Goal: Information Seeking & Learning: Learn about a topic

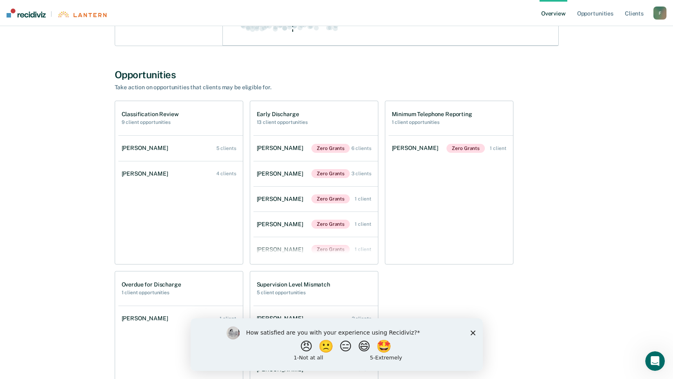
scroll to position [245, 0]
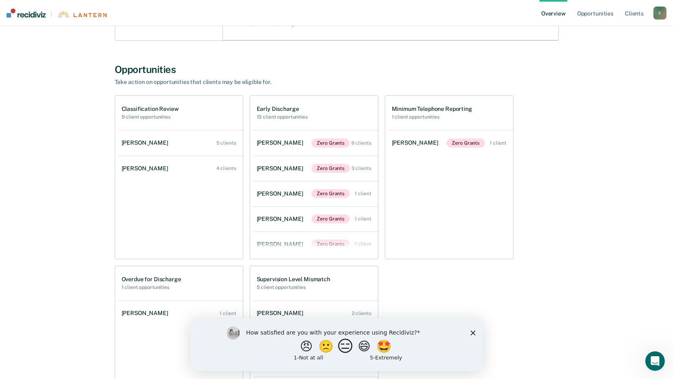
click at [345, 346] on button "😑" at bounding box center [346, 346] width 19 height 16
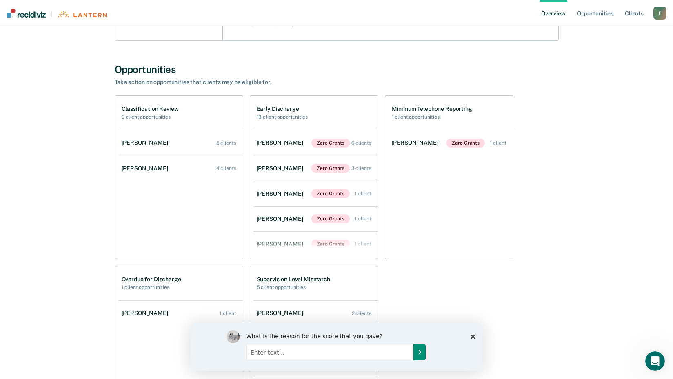
click at [419, 352] on icon "Submit your response" at bounding box center [419, 352] width 7 height 7
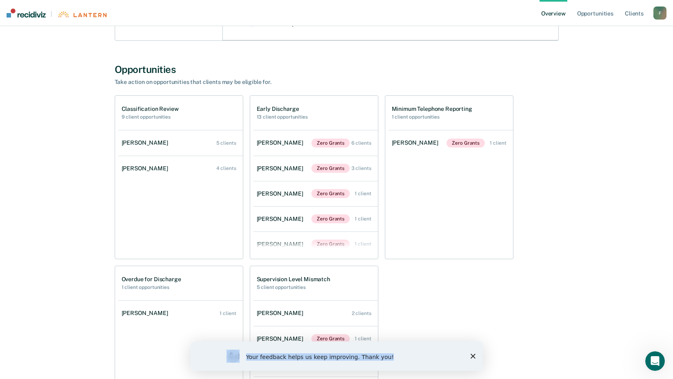
click at [470, 357] on div "Your feedback helps us keep improving. Thank you!" at bounding box center [336, 356] width 292 height 29
click at [470, 357] on icon "Close survey" at bounding box center [472, 356] width 5 height 5
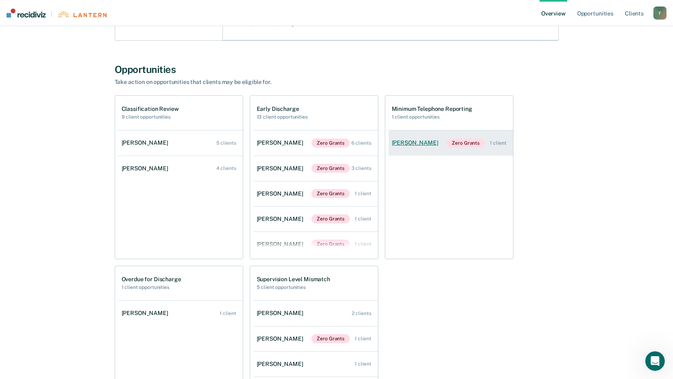
click at [417, 149] on link "[PERSON_NAME] Zero Grants 1 client" at bounding box center [450, 143] width 124 height 25
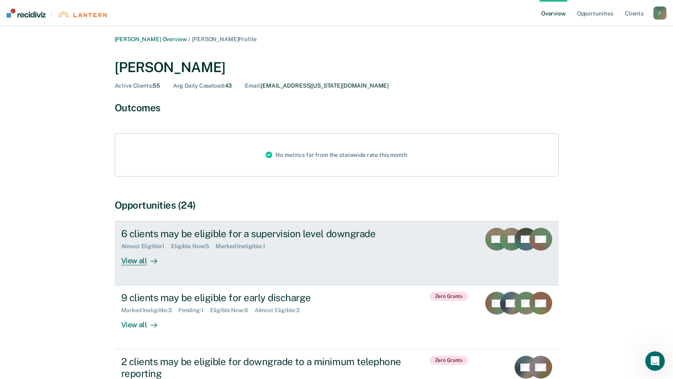
click at [146, 263] on div "View all" at bounding box center [144, 258] width 46 height 16
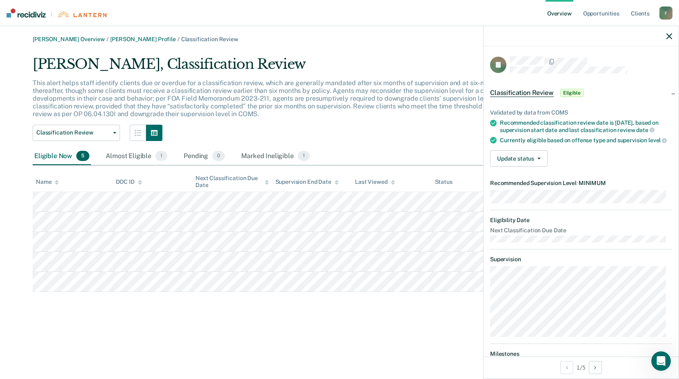
click at [339, 341] on div "[PERSON_NAME] Overview / [PERSON_NAME] Profile / Classification Review [PERSON_…" at bounding box center [339, 194] width 659 height 317
click at [668, 38] on icon "button" at bounding box center [669, 36] width 6 height 6
click at [668, 35] on icon "button" at bounding box center [669, 36] width 6 height 6
click at [69, 353] on main "[PERSON_NAME] Overview / [PERSON_NAME] Profile / Classification Review [PERSON_…" at bounding box center [339, 202] width 679 height 353
click at [665, 44] on div at bounding box center [581, 36] width 195 height 20
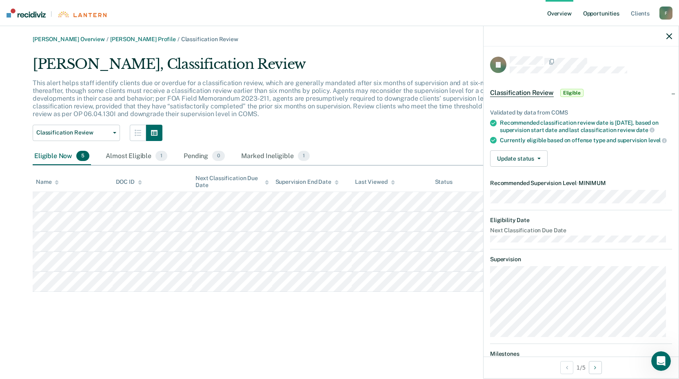
click at [603, 14] on link "Opportunities" at bounding box center [601, 13] width 40 height 26
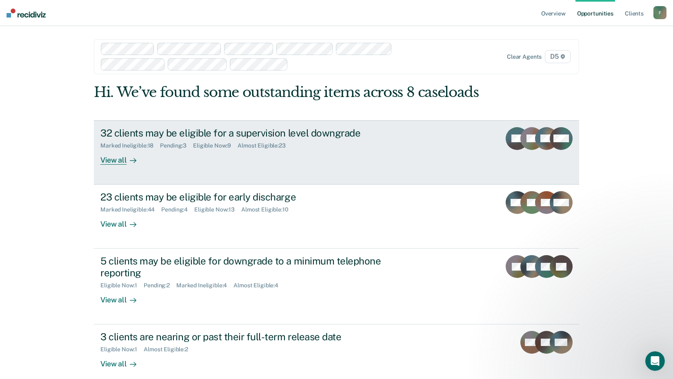
click at [118, 160] on div "View all" at bounding box center [123, 157] width 46 height 16
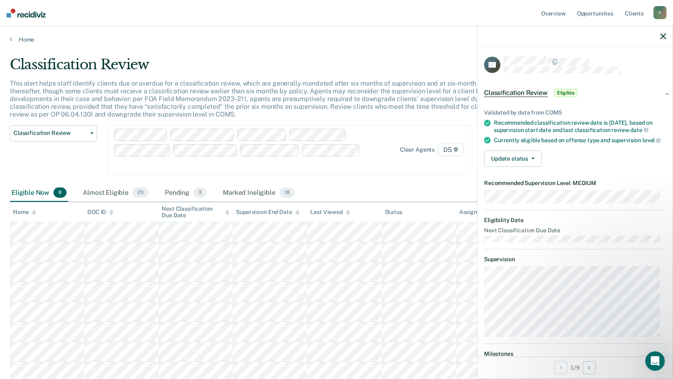
click at [87, 163] on div "Classification Review Classification Review Early Discharge Minimum Telephone R…" at bounding box center [53, 154] width 87 height 59
click at [663, 36] on icon "button" at bounding box center [663, 36] width 6 height 6
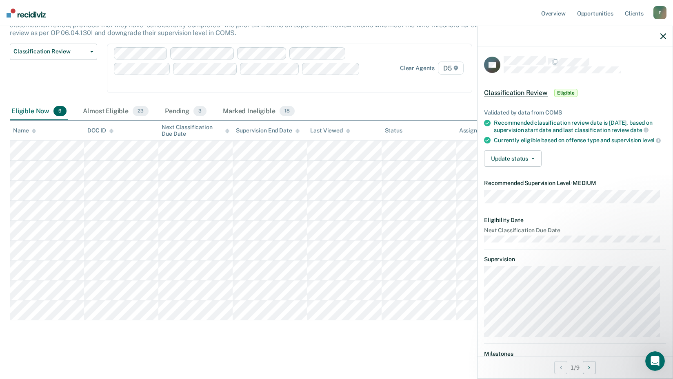
click at [663, 38] on icon "button" at bounding box center [663, 36] width 6 height 6
click at [663, 39] on icon "button" at bounding box center [663, 36] width 6 height 6
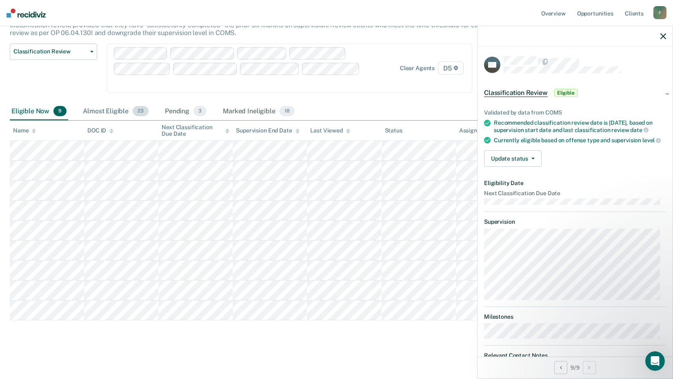
click at [107, 109] on div "Almost Eligible 23" at bounding box center [115, 112] width 69 height 18
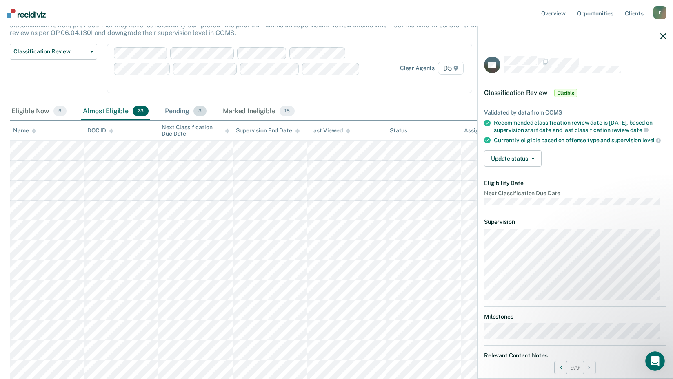
click at [173, 111] on div "Pending 3" at bounding box center [185, 112] width 45 height 18
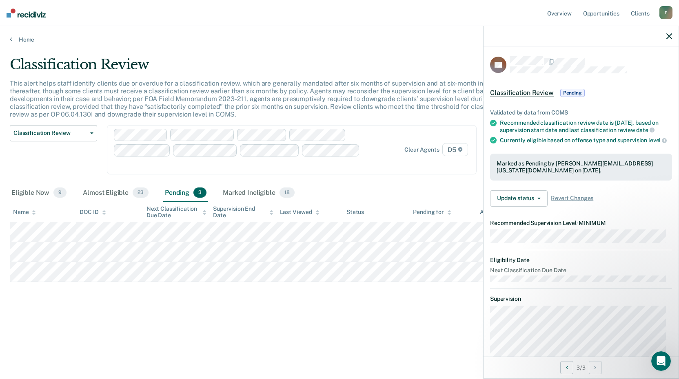
click at [668, 36] on icon "button" at bounding box center [669, 36] width 6 height 6
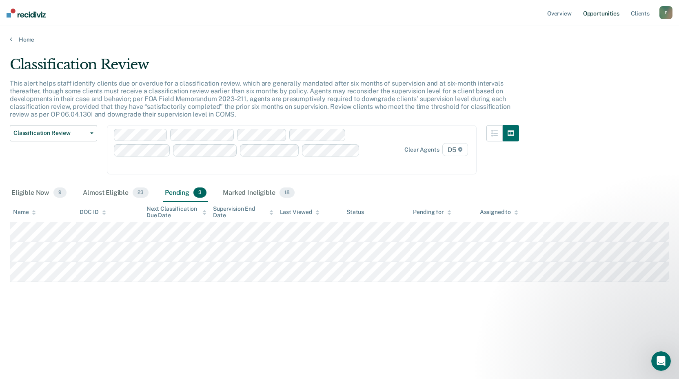
click at [614, 13] on link "Opportunities" at bounding box center [601, 13] width 40 height 26
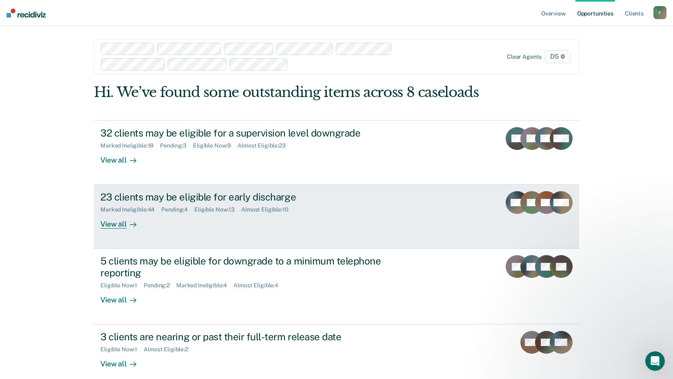
click at [107, 225] on div "View all" at bounding box center [123, 221] width 46 height 16
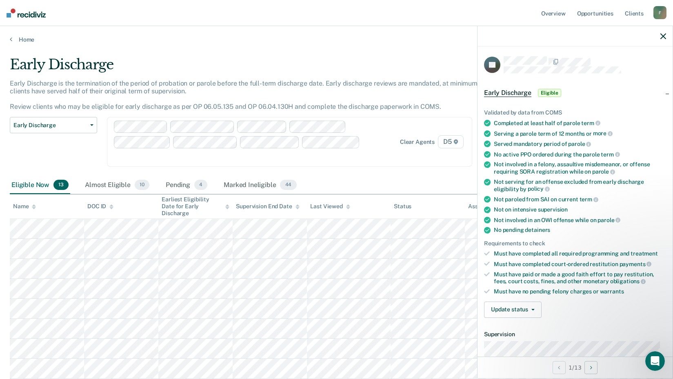
click at [427, 59] on div "Early Discharge" at bounding box center [262, 67] width 505 height 23
click at [663, 39] on icon "button" at bounding box center [663, 36] width 6 height 6
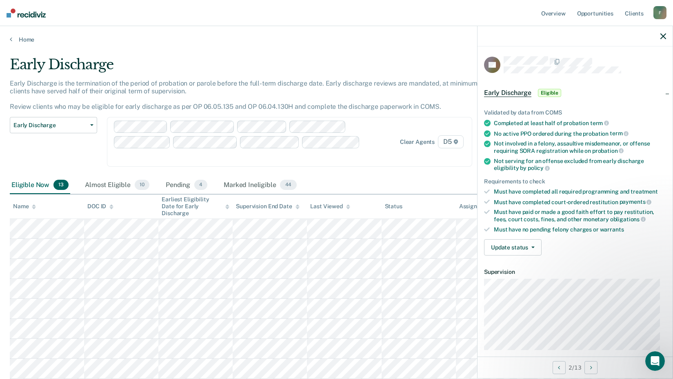
click at [660, 36] on div at bounding box center [574, 36] width 195 height 20
click at [362, 50] on main "Early Discharge Early Discharge is the termination of the period of probation o…" at bounding box center [336, 289] width 673 height 492
click at [660, 39] on icon "button" at bounding box center [663, 36] width 6 height 6
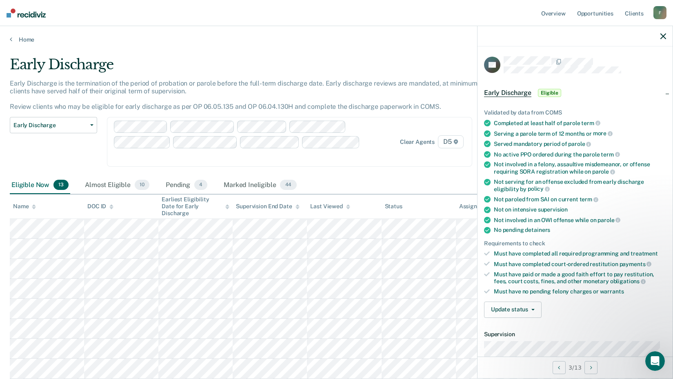
click at [663, 35] on icon "button" at bounding box center [663, 36] width 6 height 6
click at [663, 38] on icon "button" at bounding box center [663, 36] width 6 height 6
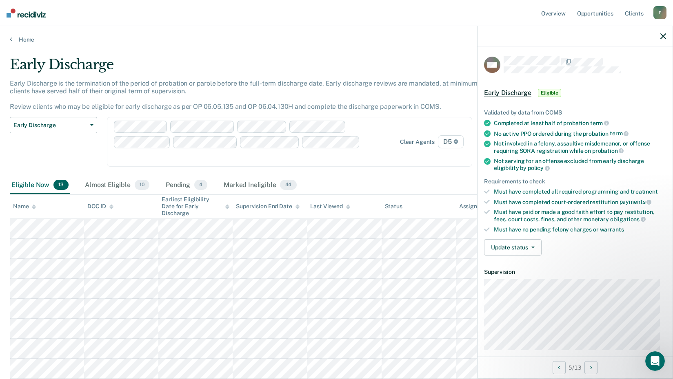
drag, startPoint x: 665, startPoint y: 35, endPoint x: 637, endPoint y: 52, distance: 33.3
click at [665, 35] on icon "button" at bounding box center [663, 36] width 6 height 6
click at [666, 37] on div at bounding box center [574, 36] width 195 height 20
click at [661, 38] on div at bounding box center [574, 36] width 195 height 20
click at [661, 35] on icon "button" at bounding box center [663, 36] width 6 height 6
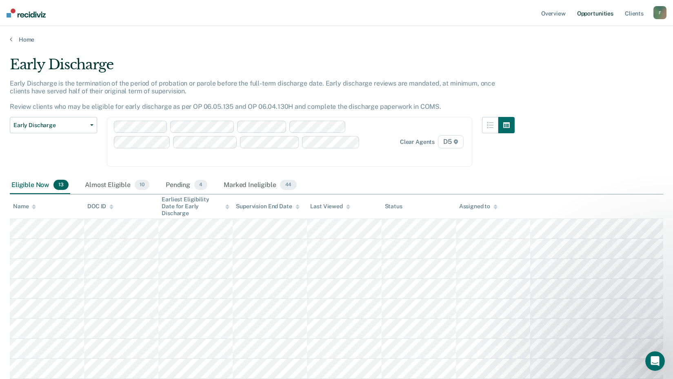
click at [601, 16] on link "Opportunities" at bounding box center [595, 13] width 40 height 26
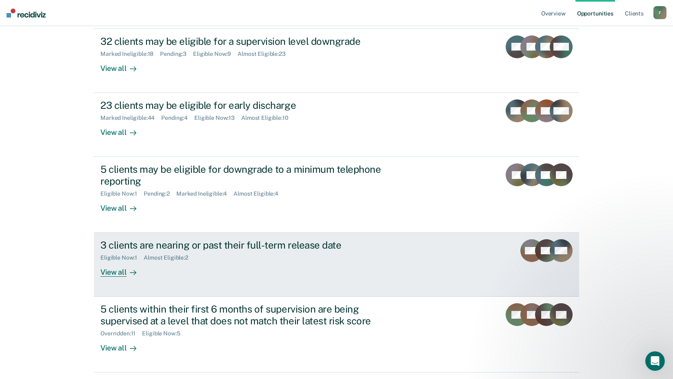
scroll to position [118, 0]
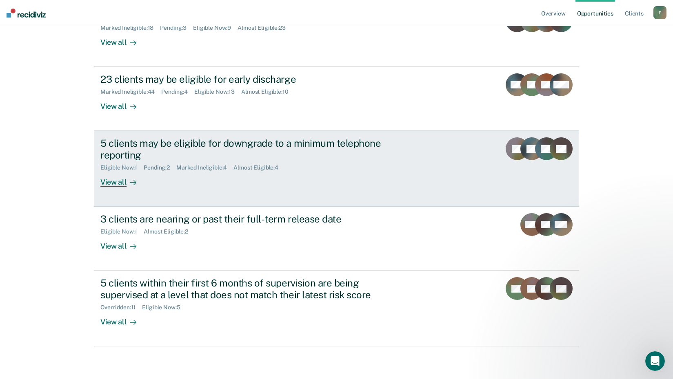
click at [120, 184] on div "View all" at bounding box center [123, 179] width 46 height 16
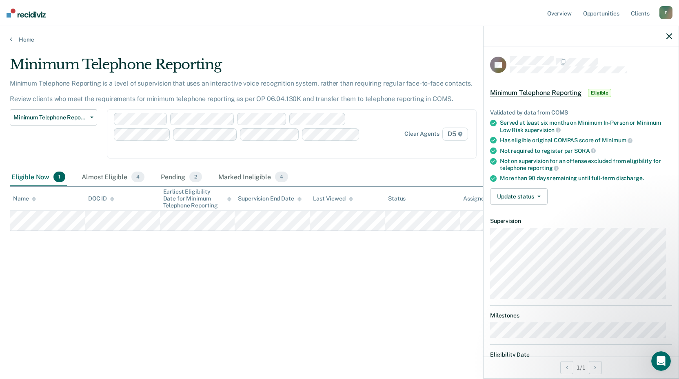
click at [668, 37] on icon "button" at bounding box center [669, 36] width 6 height 6
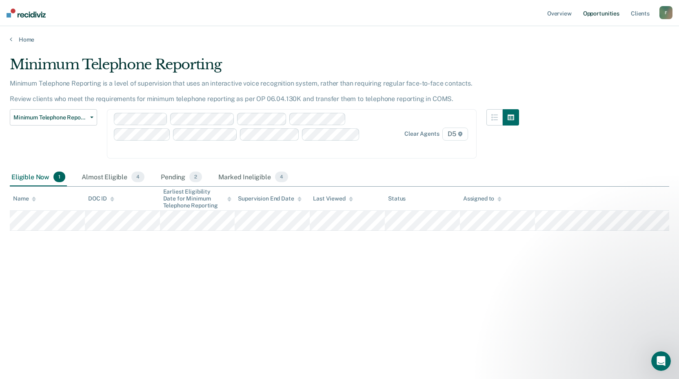
click at [602, 16] on link "Opportunities" at bounding box center [601, 13] width 40 height 26
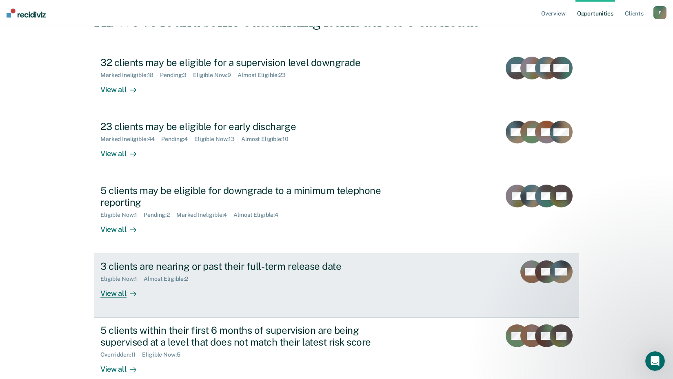
scroll to position [82, 0]
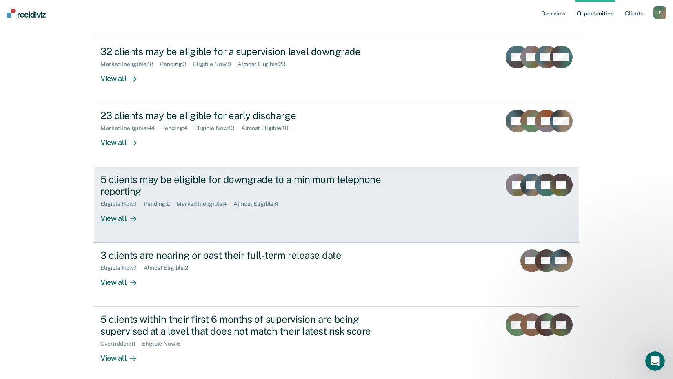
click at [110, 223] on div "View all" at bounding box center [123, 216] width 46 height 16
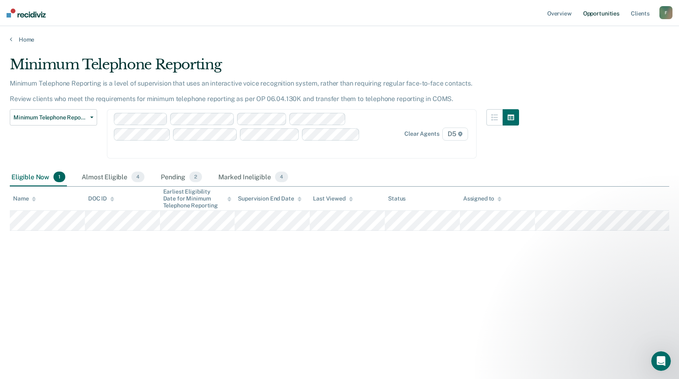
click at [607, 12] on link "Opportunities" at bounding box center [601, 13] width 40 height 26
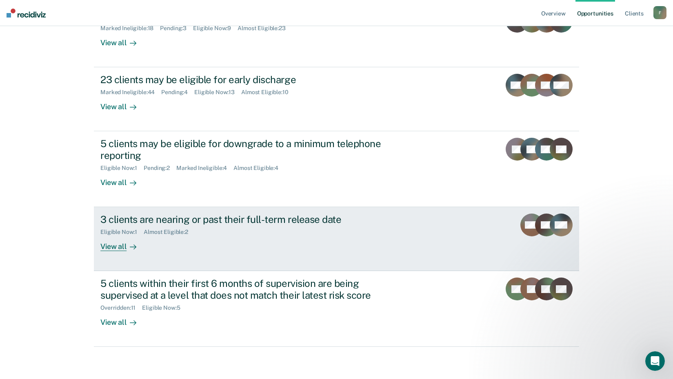
scroll to position [118, 0]
click at [122, 247] on div "View all" at bounding box center [123, 243] width 46 height 16
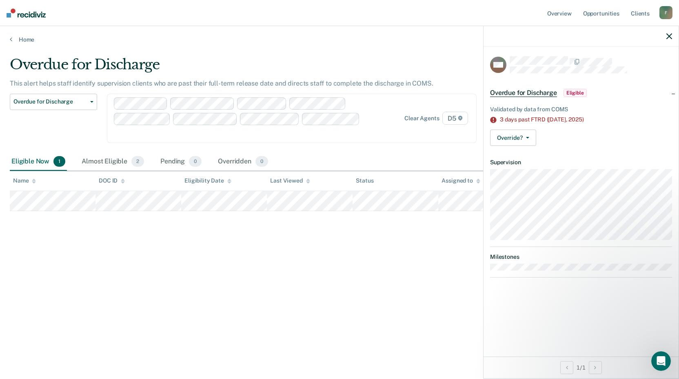
click at [305, 272] on div "Overdue for Discharge This alert helps staff identify supervision clients who a…" at bounding box center [339, 187] width 659 height 262
click at [671, 37] on icon "button" at bounding box center [669, 36] width 6 height 6
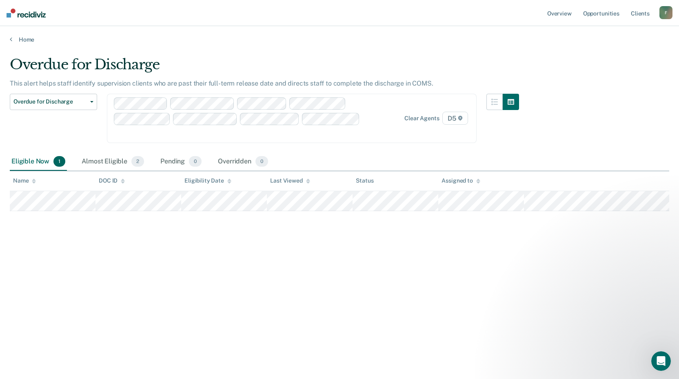
click at [609, 87] on div "Overdue for Discharge This alert helps staff identify supervision clients who a…" at bounding box center [339, 187] width 659 height 262
click at [597, 14] on link "Opportunities" at bounding box center [601, 13] width 40 height 26
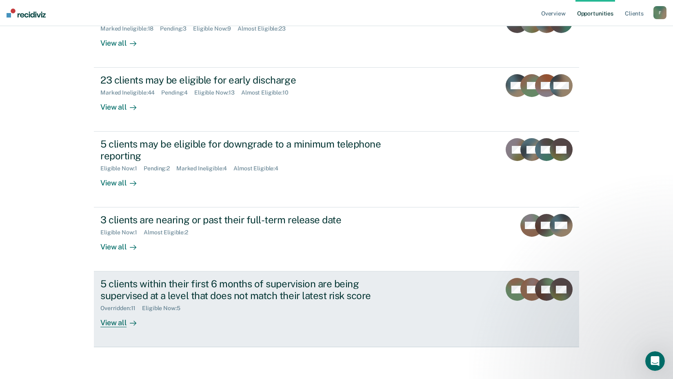
scroll to position [118, 0]
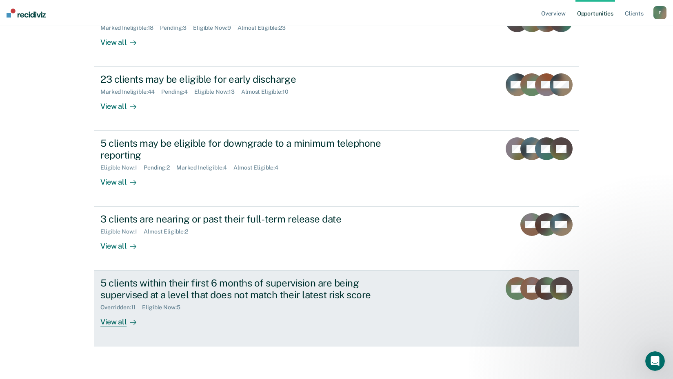
click at [139, 287] on div "5 clients within their first 6 months of supervision are being supervised at a …" at bounding box center [243, 289] width 286 height 24
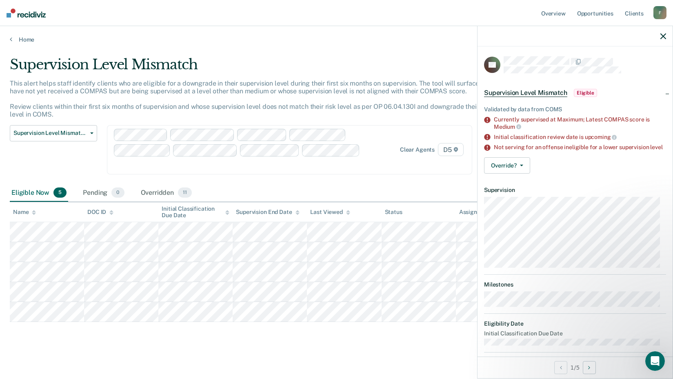
click at [664, 39] on icon "button" at bounding box center [663, 36] width 6 height 6
drag, startPoint x: 663, startPoint y: 38, endPoint x: 659, endPoint y: 40, distance: 5.3
click at [664, 38] on icon "button" at bounding box center [663, 36] width 6 height 6
click at [665, 38] on icon "button" at bounding box center [663, 36] width 6 height 6
click at [663, 36] on icon "button" at bounding box center [663, 36] width 6 height 6
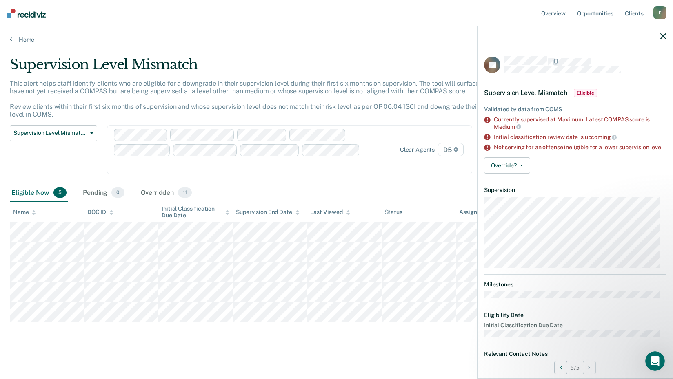
click at [662, 35] on icon "button" at bounding box center [663, 36] width 6 height 6
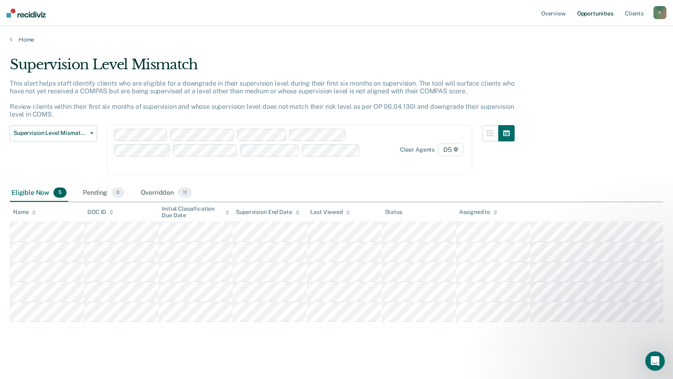
click at [593, 13] on link "Opportunities" at bounding box center [595, 13] width 40 height 26
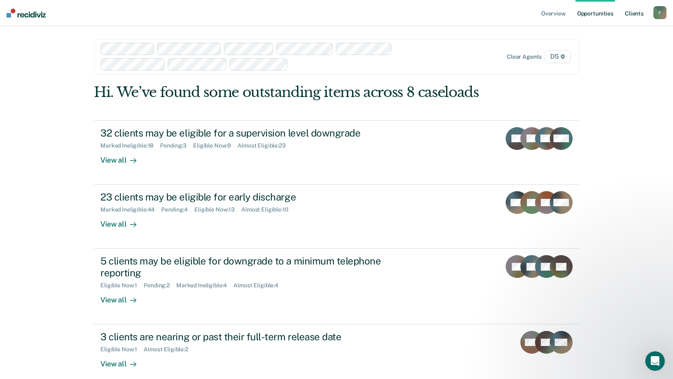
click at [637, 16] on link "Client s" at bounding box center [634, 13] width 22 height 26
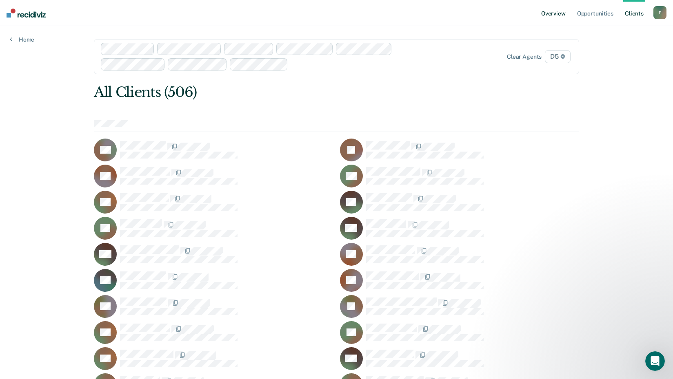
click at [557, 12] on link "Overview" at bounding box center [553, 13] width 28 height 26
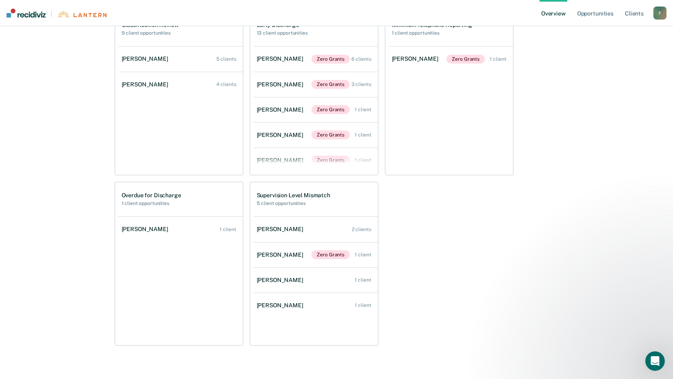
scroll to position [344, 0]
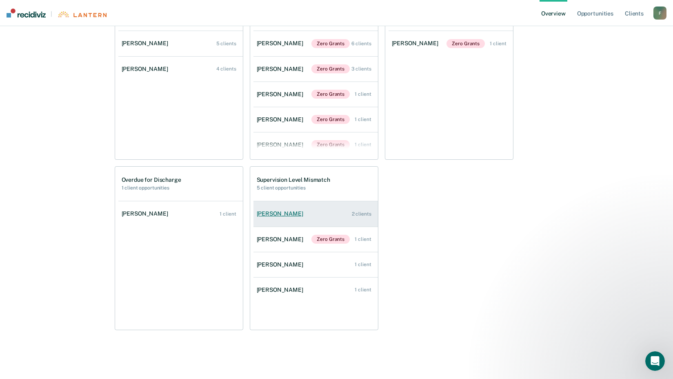
click at [282, 216] on div "[PERSON_NAME]" at bounding box center [282, 214] width 50 height 7
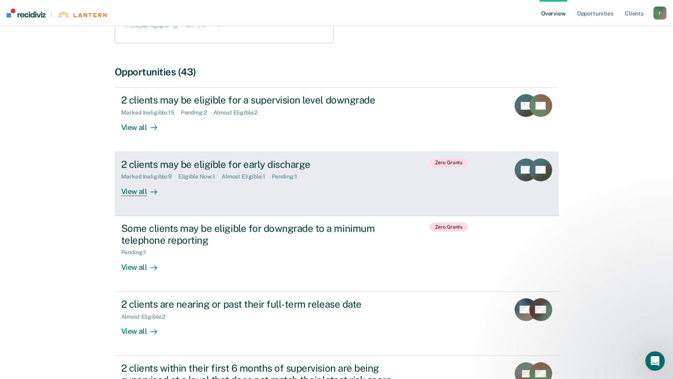
scroll to position [204, 0]
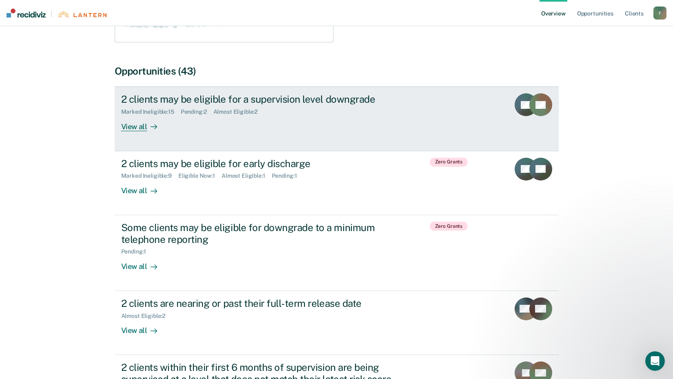
click at [148, 123] on div at bounding box center [152, 126] width 10 height 9
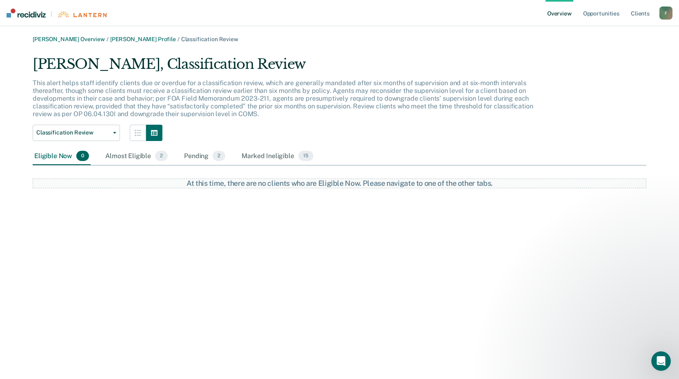
click at [571, 18] on link "Overview" at bounding box center [560, 13] width 28 height 26
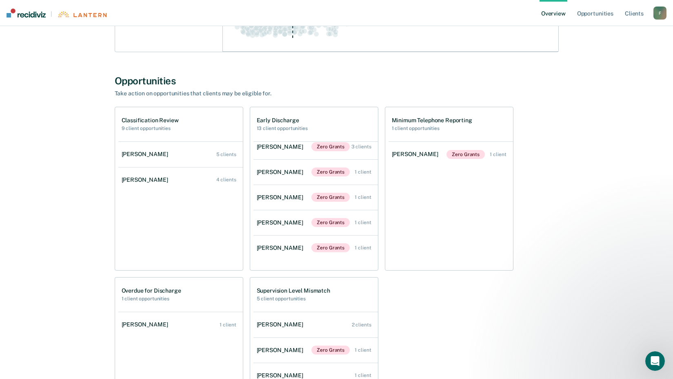
scroll to position [245, 0]
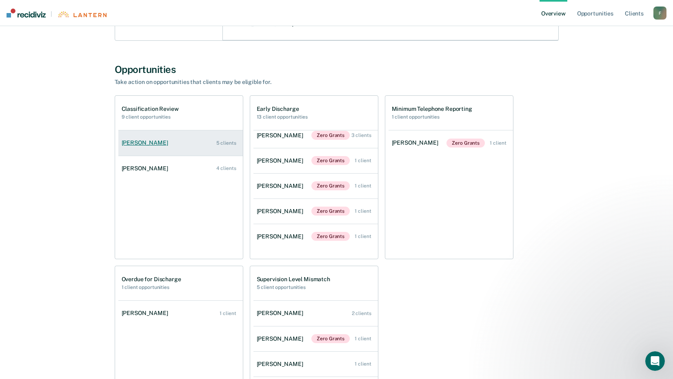
click at [157, 147] on link "[PERSON_NAME] 5 clients" at bounding box center [180, 142] width 124 height 23
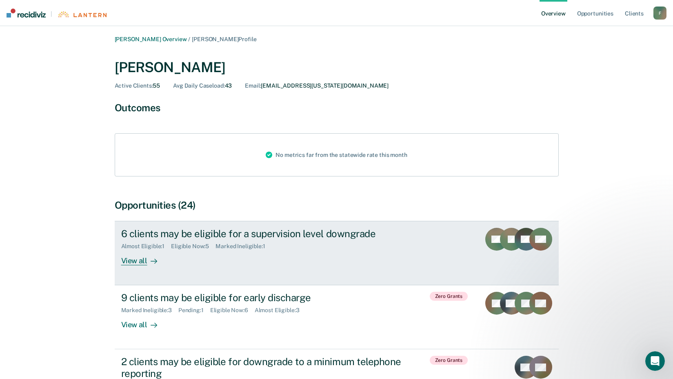
click at [137, 264] on div "View all" at bounding box center [144, 258] width 46 height 16
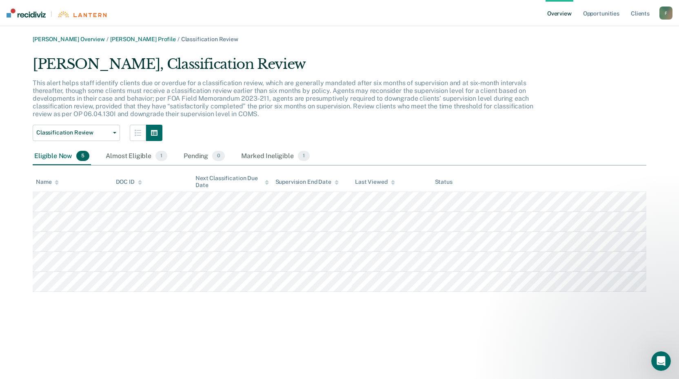
click at [560, 14] on link "Overview" at bounding box center [560, 13] width 28 height 26
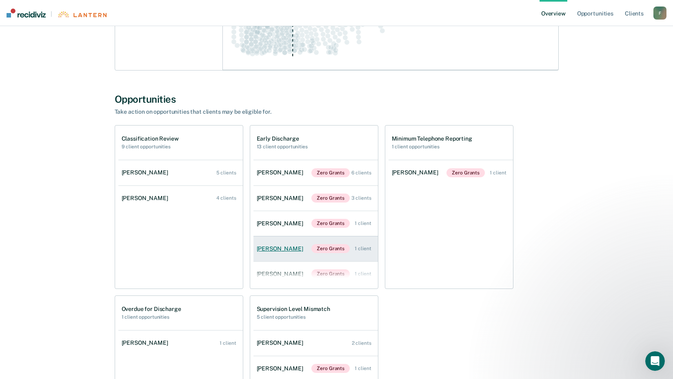
scroll to position [204, 0]
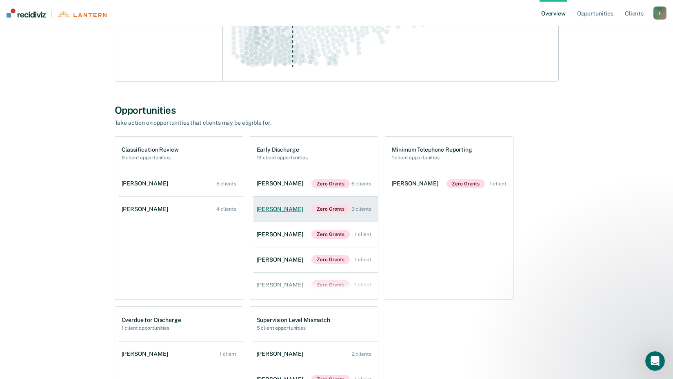
click at [272, 206] on link "[PERSON_NAME] Zero Grants 3 clients" at bounding box center [315, 209] width 124 height 25
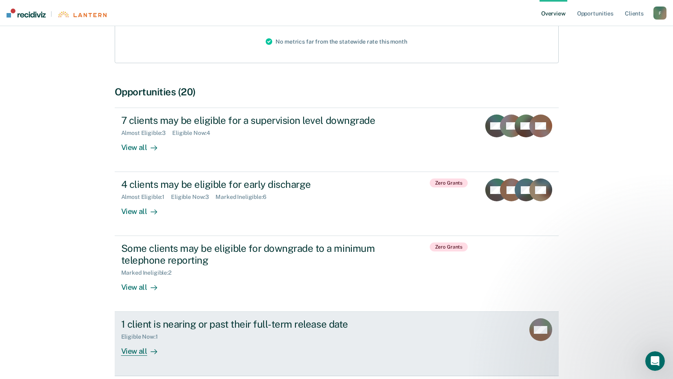
scroll to position [122, 0]
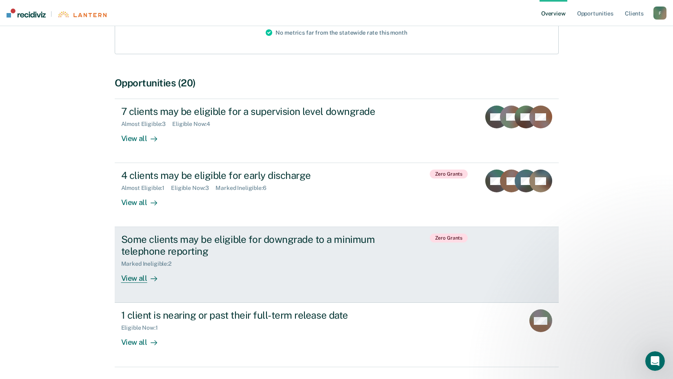
click at [131, 282] on div "View all" at bounding box center [144, 276] width 46 height 16
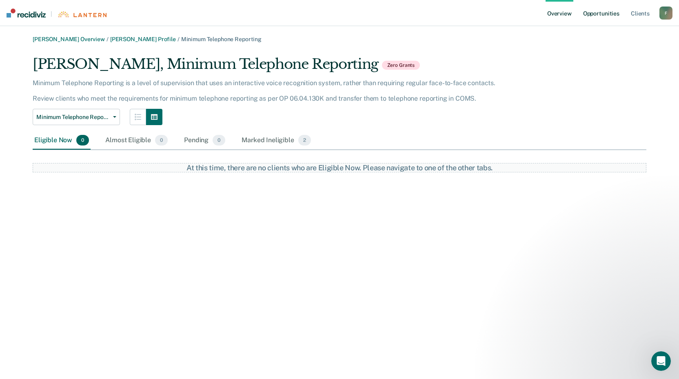
click at [609, 16] on link "Opportunities" at bounding box center [601, 13] width 40 height 26
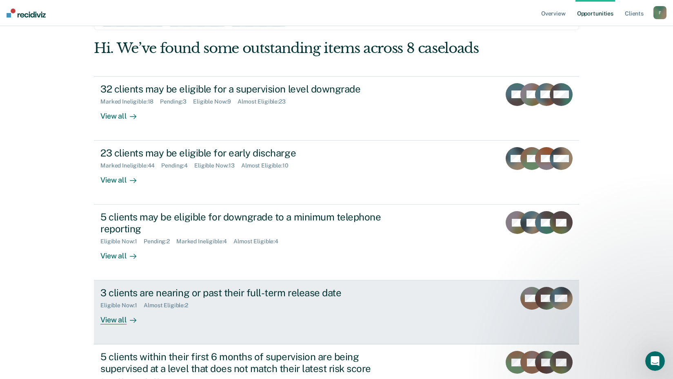
scroll to position [118, 0]
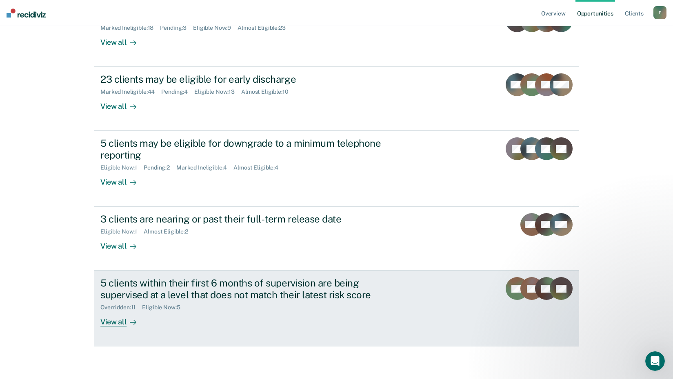
click at [121, 320] on div "View all" at bounding box center [123, 319] width 46 height 16
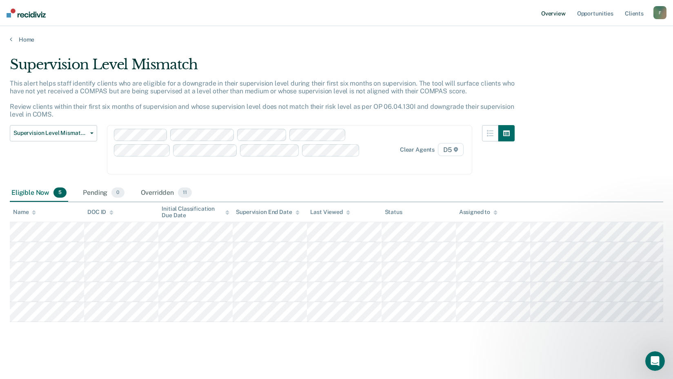
click at [562, 14] on link "Overview" at bounding box center [553, 13] width 28 height 26
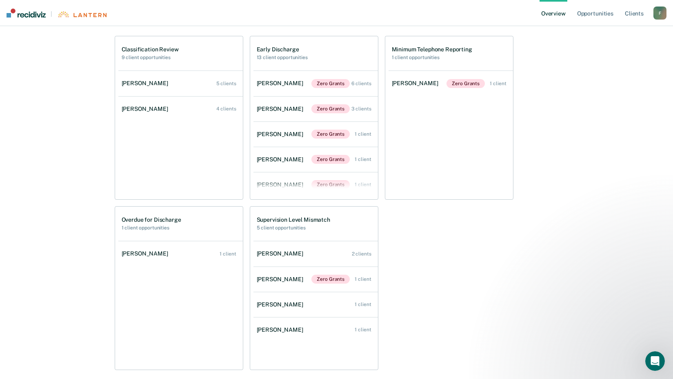
scroll to position [222, 0]
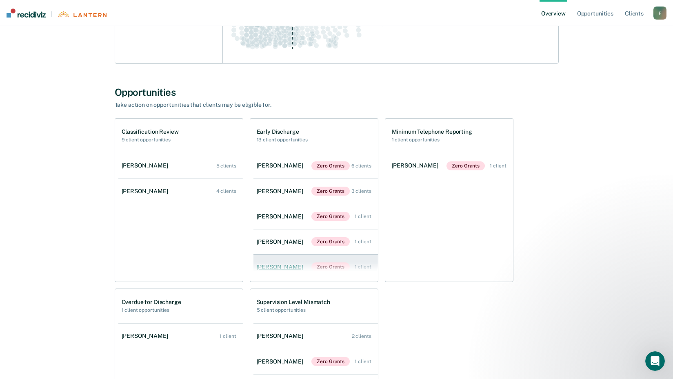
click at [281, 267] on div "[PERSON_NAME]" at bounding box center [282, 267] width 50 height 7
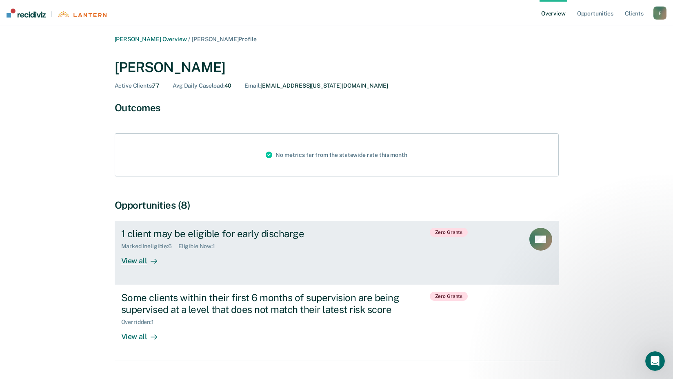
click at [139, 264] on div "View all" at bounding box center [144, 258] width 46 height 16
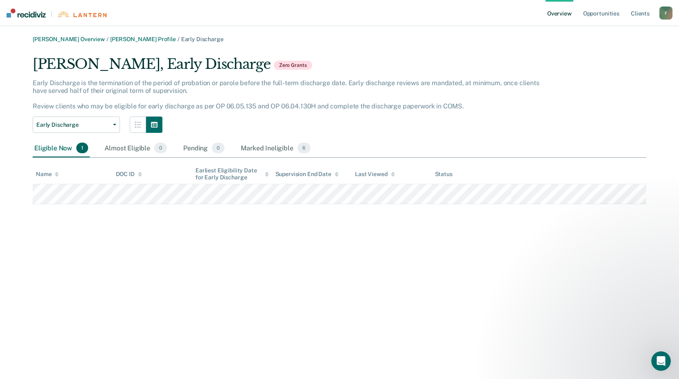
click at [554, 13] on link "Overview" at bounding box center [560, 13] width 28 height 26
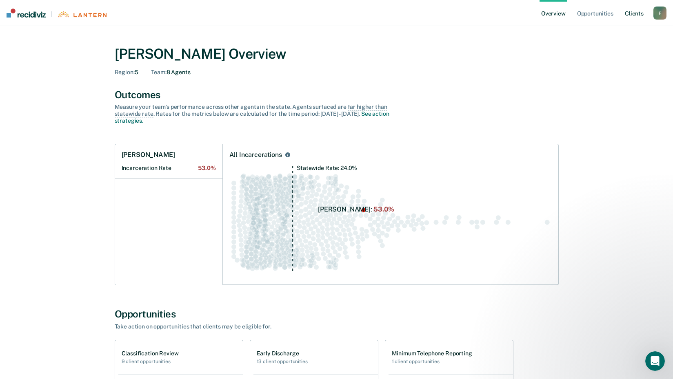
click at [634, 17] on link "Client s" at bounding box center [634, 13] width 22 height 26
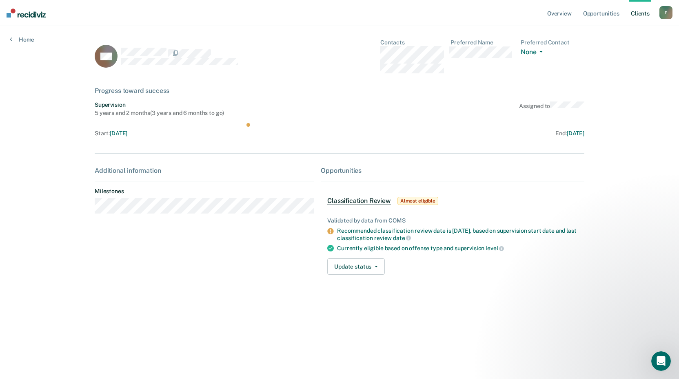
click at [640, 13] on link "Client s" at bounding box center [640, 13] width 22 height 26
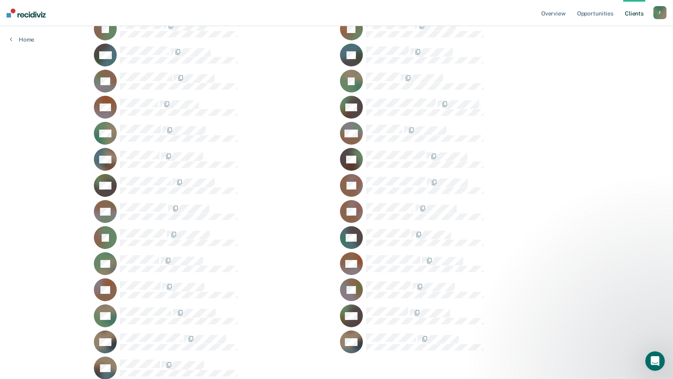
scroll to position [6660, 0]
